Goal: Transaction & Acquisition: Purchase product/service

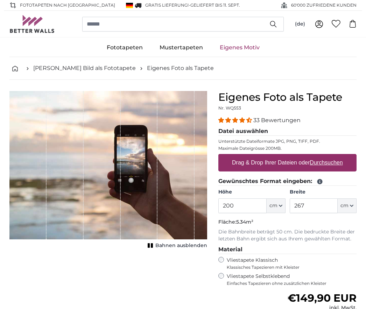
click at [281, 206] on icon "button" at bounding box center [281, 205] width 3 height 1
click at [280, 221] on link "Centimeter (cm)" at bounding box center [277, 224] width 62 height 13
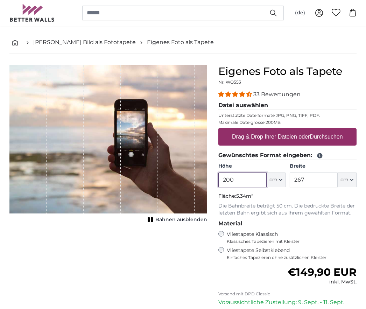
click at [246, 178] on input "200" at bounding box center [243, 180] width 48 height 15
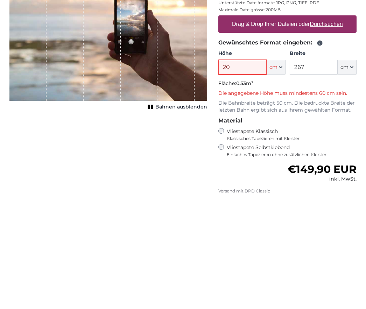
type input "2"
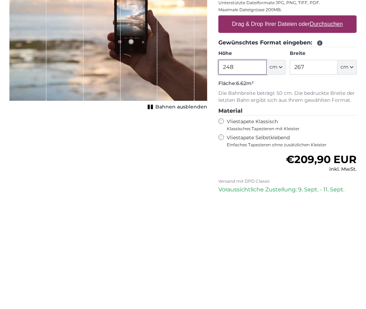
type input "248"
click at [323, 173] on input "267" at bounding box center [314, 180] width 48 height 15
type input "2"
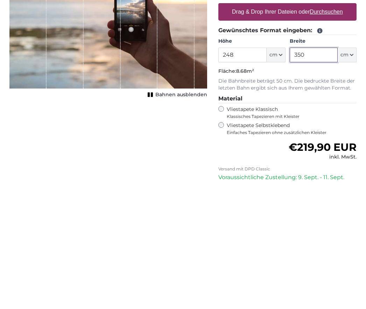
type input "350"
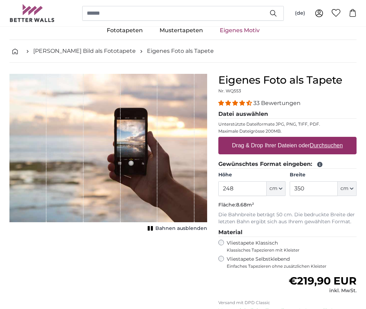
scroll to position [18, 0]
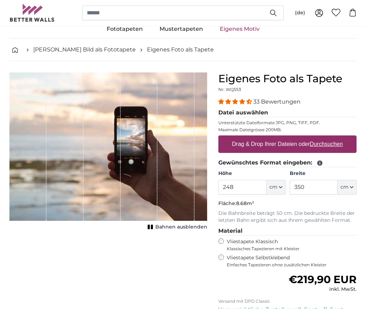
click at [187, 227] on span "Bahnen ausblenden" at bounding box center [182, 227] width 52 height 7
click at [189, 224] on button "Bahnen einblenden" at bounding box center [176, 227] width 61 height 10
click at [330, 143] on u "Durchsuchen" at bounding box center [326, 144] width 33 height 6
click at [330, 138] on input "Drag & Drop Ihrer Dateien oder Durchsuchen" at bounding box center [288, 137] width 138 height 2
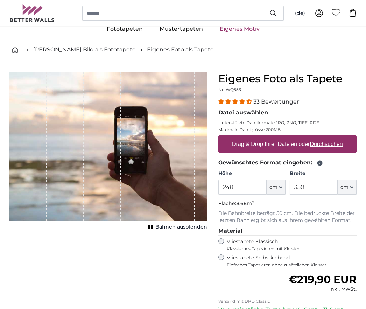
type input "**********"
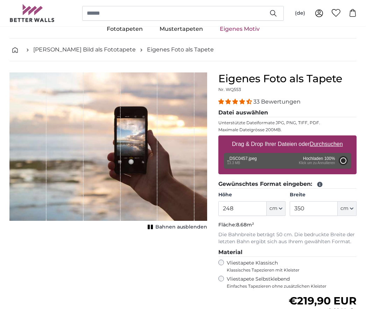
type input "200"
type input "300"
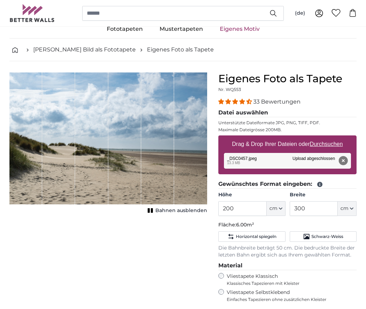
click at [188, 214] on span "Bahnen ausblenden" at bounding box center [182, 210] width 52 height 7
click at [191, 212] on span "Bahnen einblenden" at bounding box center [181, 210] width 51 height 7
click at [194, 209] on span "Bahnen ausblenden" at bounding box center [182, 210] width 52 height 7
click at [330, 144] on u "Durchsuchen" at bounding box center [326, 144] width 33 height 6
click at [330, 138] on input "Drag & Drop Ihrer Dateien oder Durchsuchen" at bounding box center [288, 137] width 138 height 2
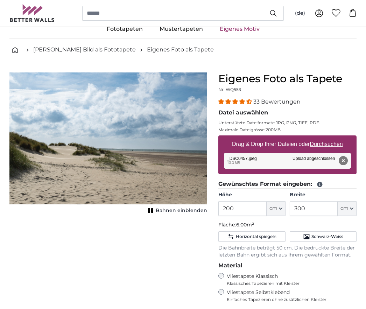
click at [331, 139] on label "Drag & Drop Ihrer Dateien oder Durchsuchen" at bounding box center [287, 144] width 117 height 14
click at [331, 138] on input "Drag & Drop Ihrer Dateien oder Durchsuchen" at bounding box center [288, 137] width 138 height 2
type input "**********"
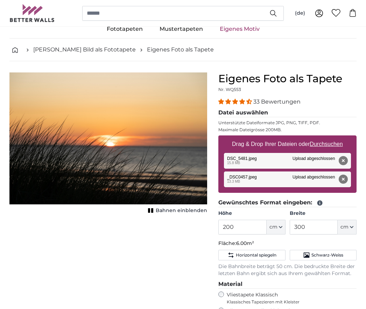
click at [269, 175] on div "Entfernen Nochmal versuchen Entfernen Hochladen Abbrechen Nochmal versuchen Ent…" at bounding box center [287, 180] width 127 height 16
click at [180, 211] on span "Bahnen einblenden" at bounding box center [181, 210] width 51 height 7
click at [192, 208] on span "Bahnen ausblenden" at bounding box center [182, 210] width 52 height 7
click at [170, 156] on img "1 of 1" at bounding box center [108, 139] width 198 height 132
click at [254, 179] on div "Entfernen Nochmal versuchen Entfernen Hochladen Abbrechen Nochmal versuchen Ent…" at bounding box center [287, 180] width 127 height 16
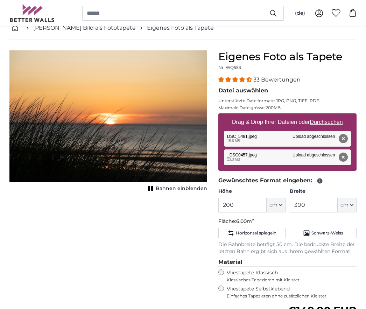
scroll to position [41, 0]
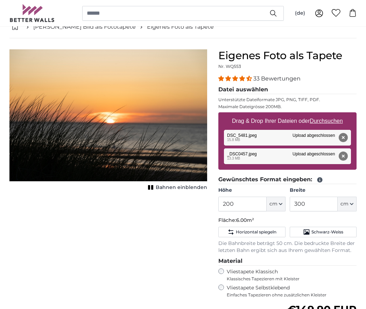
click at [250, 134] on div "Entfernen Nochmal versuchen Entfernen Hochladen Abbrechen Nochmal versuchen Ent…" at bounding box center [287, 138] width 127 height 16
click at [324, 132] on div "Entfernen Nochmal versuchen Entfernen Hochladen Abbrechen Nochmal versuchen Ent…" at bounding box center [287, 138] width 127 height 16
click at [317, 136] on div "Entfernen Nochmal versuchen Entfernen Hochladen Abbrechen Nochmal versuchen Ent…" at bounding box center [287, 138] width 127 height 16
click at [332, 122] on u "Durchsuchen" at bounding box center [326, 121] width 33 height 6
click at [332, 115] on input "Drag & Drop Ihrer Dateien oder Durchsuchen" at bounding box center [288, 114] width 138 height 2
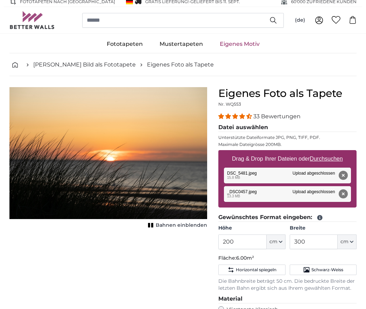
scroll to position [0, 0]
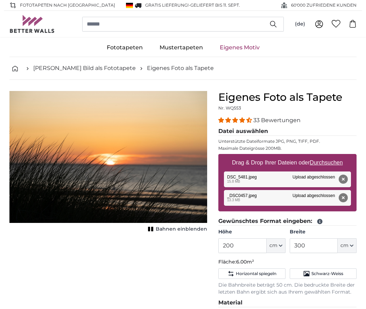
click at [252, 131] on legend "Datei auswählen" at bounding box center [288, 131] width 138 height 9
click at [260, 176] on div "Entfernen Nochmal versuchen Entfernen Hochladen Abbrechen Nochmal versuchen Ent…" at bounding box center [287, 180] width 127 height 16
click at [329, 164] on u "Durchsuchen" at bounding box center [326, 163] width 33 height 6
click at [329, 156] on input "Drag & Drop Ihrer Dateien oder Durchsuchen" at bounding box center [288, 155] width 138 height 2
type input "**********"
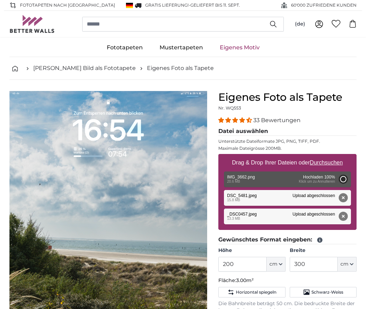
type input "150"
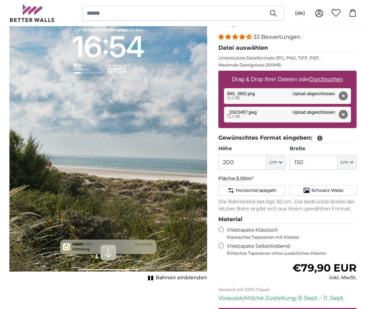
scroll to position [82, 0]
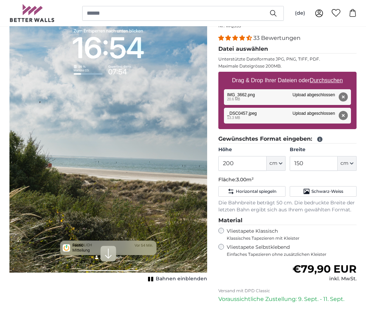
click at [343, 93] on button "Entfernen" at bounding box center [343, 97] width 9 height 9
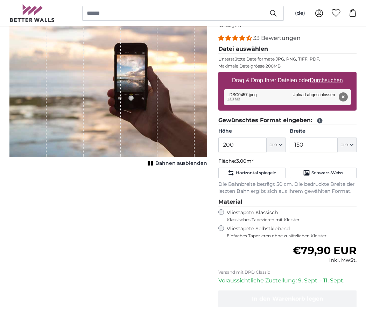
click at [344, 96] on button "Entfernen" at bounding box center [343, 96] width 9 height 9
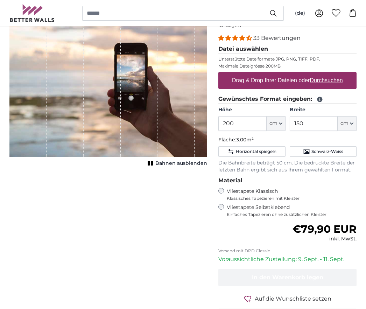
click at [337, 79] on u "Durchsuchen" at bounding box center [326, 80] width 33 height 6
click at [337, 74] on input "Drag & Drop Ihrer Dateien oder Durchsuchen" at bounding box center [288, 73] width 138 height 2
click at [335, 82] on u "Durchsuchen" at bounding box center [326, 80] width 33 height 6
click at [335, 74] on input "Drag & Drop Ihrer Dateien oder Durchsuchen" at bounding box center [288, 73] width 138 height 2
type input "**********"
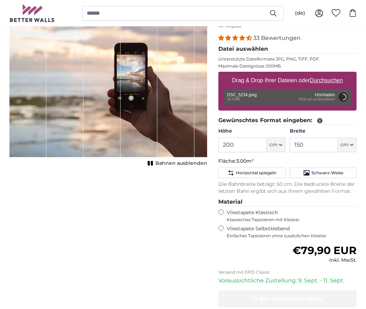
click at [355, 144] on button "cm" at bounding box center [347, 145] width 19 height 15
click at [337, 162] on link "Centimeter (cm)" at bounding box center [336, 163] width 62 height 13
click at [316, 141] on input "150" at bounding box center [314, 145] width 48 height 15
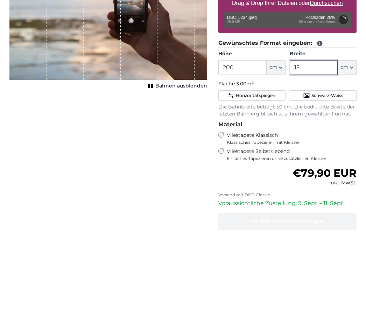
type input "1"
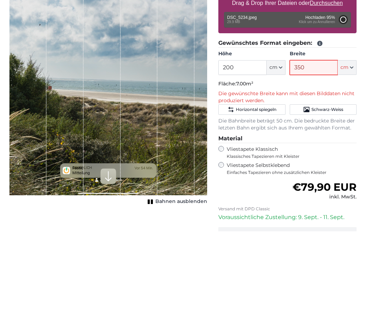
type input "350"
click at [249, 138] on input "200" at bounding box center [243, 145] width 48 height 15
type input "2"
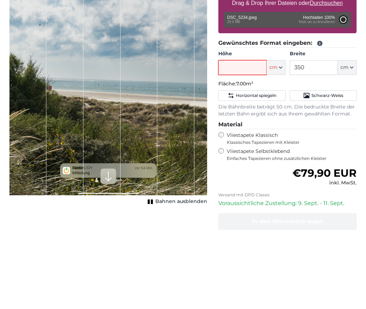
type input "200"
type input "300"
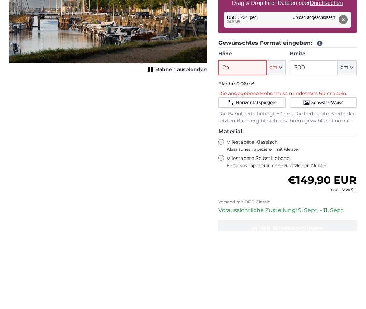
type input "248"
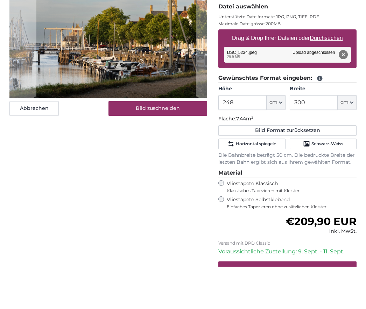
click at [265, 184] on span "Horizontal spiegeln" at bounding box center [256, 187] width 41 height 6
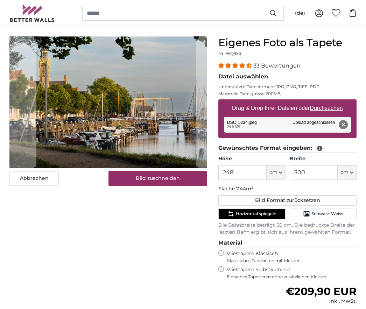
scroll to position [55, 0]
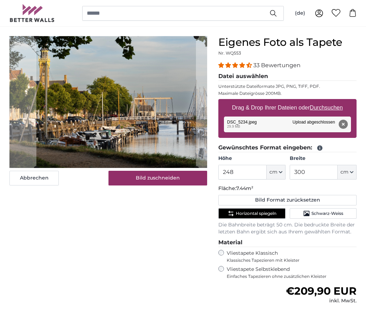
click at [340, 211] on span "Schwarz-Weiss" at bounding box center [328, 214] width 32 height 6
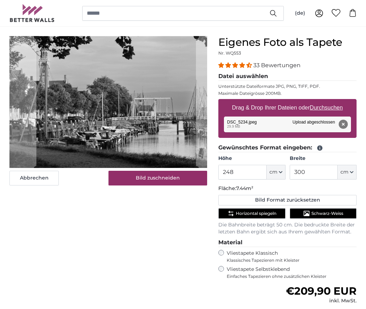
click at [267, 204] on button "Bild Format zurücksetzen" at bounding box center [288, 200] width 138 height 11
type input "200"
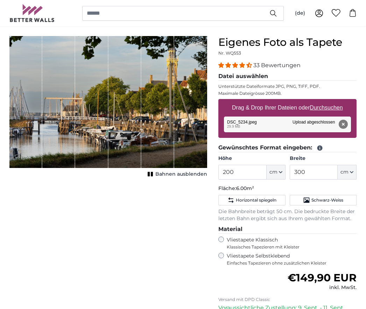
click at [331, 201] on span "Schwarz-Weiss" at bounding box center [328, 201] width 32 height 6
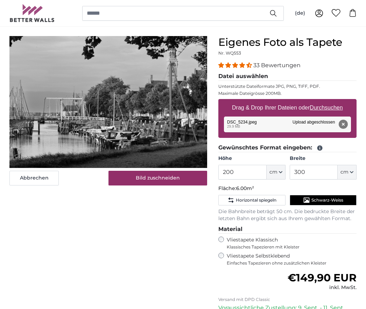
click at [274, 198] on span "Horizontal spiegeln" at bounding box center [256, 201] width 41 height 6
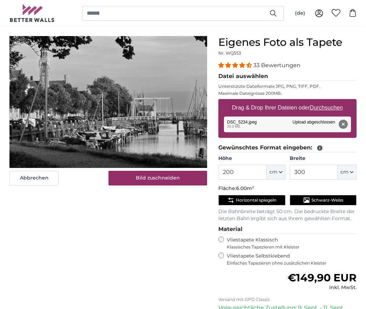
click at [331, 199] on span "Schwarz-Weiss" at bounding box center [328, 201] width 32 height 6
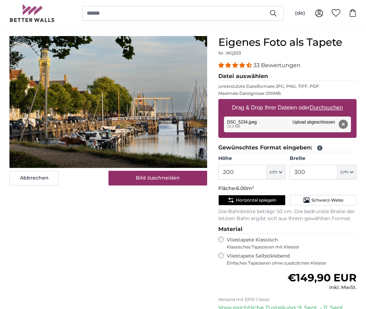
click at [276, 122] on div "Entfernen Nochmal versuchen Entfernen Hochladen Abbrechen Nochmal versuchen Ent…" at bounding box center [287, 125] width 127 height 16
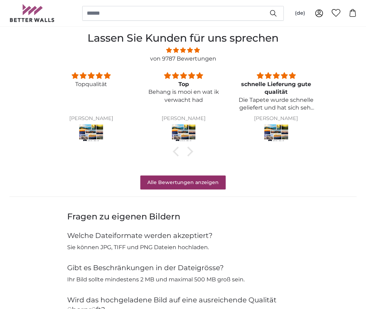
scroll to position [571, 0]
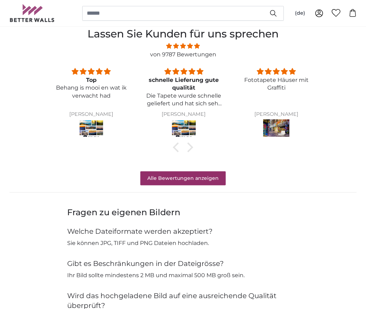
click at [188, 127] on img at bounding box center [184, 130] width 26 height 20
click at [209, 172] on link "Alle Bewertungen anzeigen" at bounding box center [182, 179] width 85 height 14
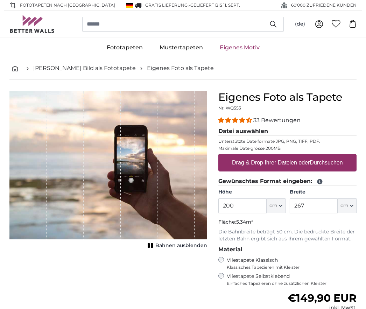
click at [333, 161] on u "Durchsuchen" at bounding box center [326, 163] width 33 height 6
click at [333, 156] on input "Drag & Drop Ihrer Dateien oder Durchsuchen" at bounding box center [288, 155] width 138 height 2
click at [333, 165] on u "Durchsuchen" at bounding box center [326, 163] width 33 height 6
click at [333, 156] on input "Drag & Drop Ihrer Dateien oder Durchsuchen" at bounding box center [288, 155] width 138 height 2
type input "**********"
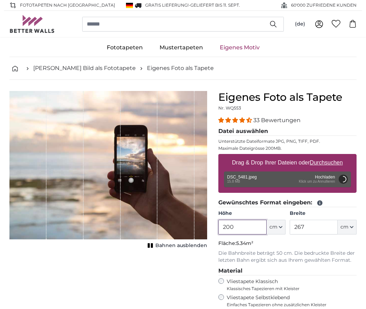
click at [249, 225] on input "200" at bounding box center [243, 227] width 48 height 15
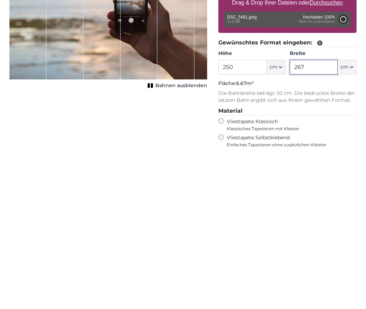
click at [322, 220] on input "267" at bounding box center [314, 227] width 48 height 15
type input "200"
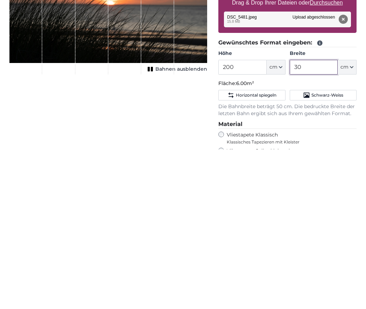
type input "3"
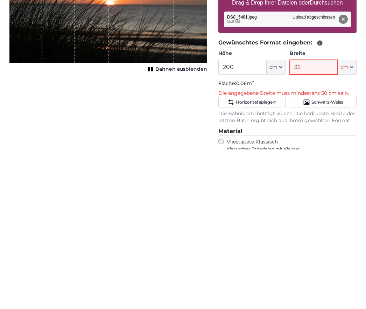
type input "350"
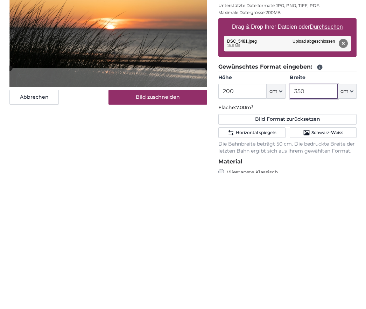
type input "350"
click at [253, 220] on input "200" at bounding box center [243, 227] width 48 height 15
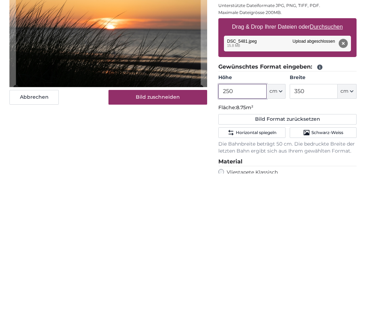
type input "250"
click at [260, 266] on span "Horizontal spiegeln" at bounding box center [256, 269] width 41 height 6
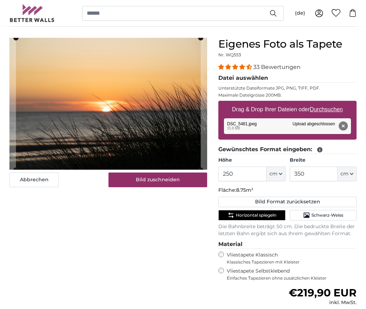
scroll to position [53, 0]
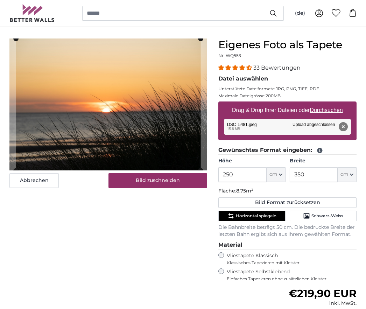
click at [271, 216] on span "Horizontal spiegeln" at bounding box center [256, 216] width 41 height 6
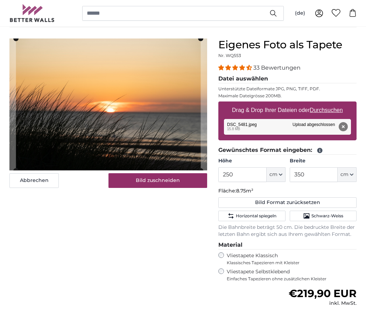
click at [344, 213] on button "Schwarz-Weiss" at bounding box center [323, 216] width 67 height 11
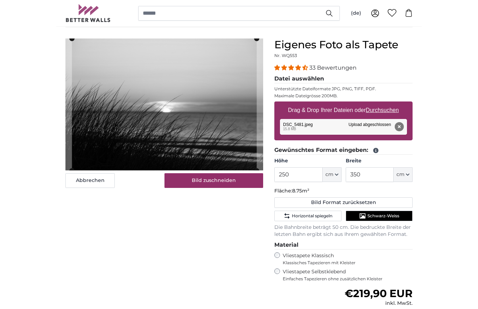
scroll to position [41, 0]
